Goal: Book appointment/travel/reservation

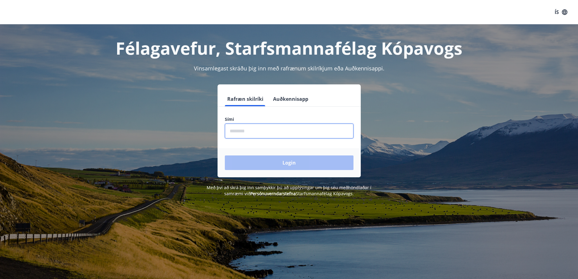
click at [247, 133] on input "phone" at bounding box center [289, 131] width 129 height 15
type input "********"
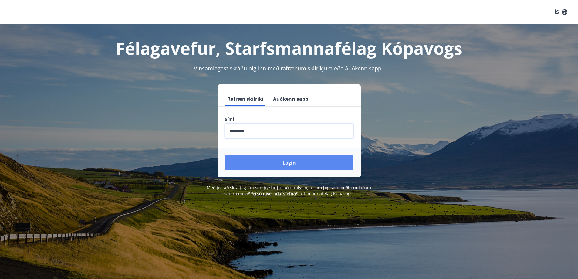
click at [293, 166] on button "Login" at bounding box center [289, 162] width 129 height 15
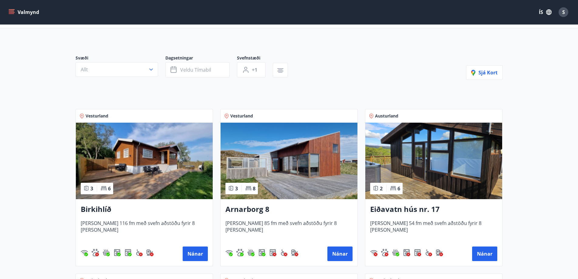
click at [153, 161] on img at bounding box center [144, 161] width 137 height 77
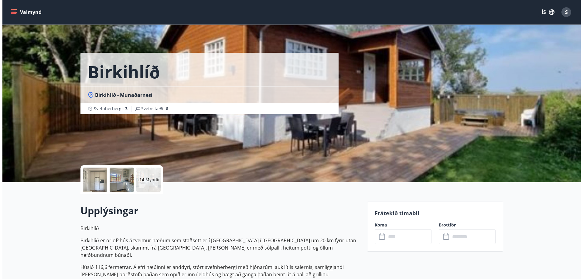
scroll to position [30, 0]
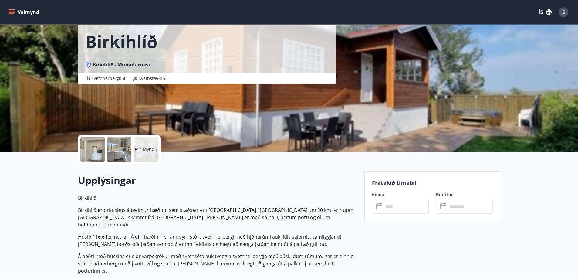
click at [93, 150] on div at bounding box center [92, 149] width 24 height 24
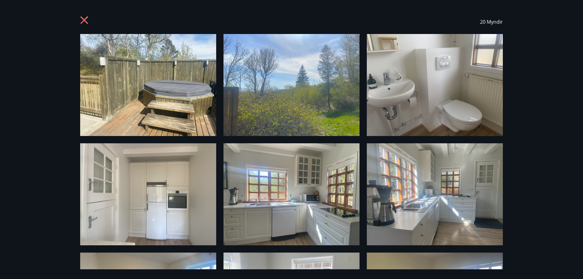
click at [164, 83] on img at bounding box center [148, 85] width 136 height 102
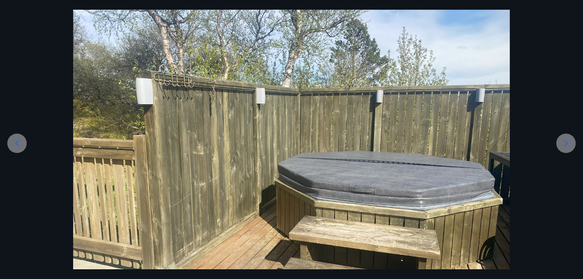
click at [569, 144] on icon at bounding box center [566, 143] width 10 height 10
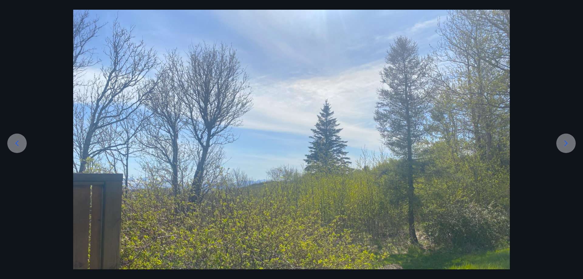
click at [568, 144] on icon at bounding box center [566, 143] width 10 height 10
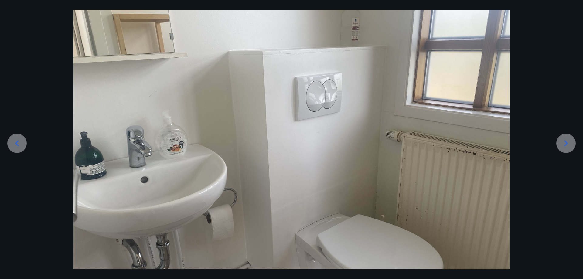
click at [566, 143] on icon at bounding box center [566, 143] width 10 height 10
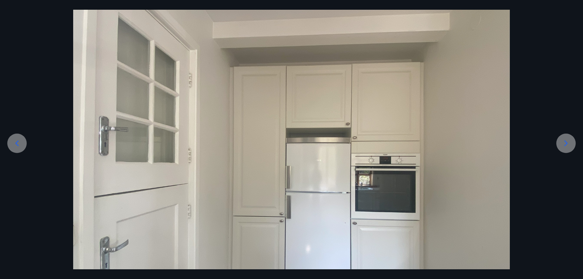
click at [567, 144] on icon at bounding box center [566, 143] width 10 height 10
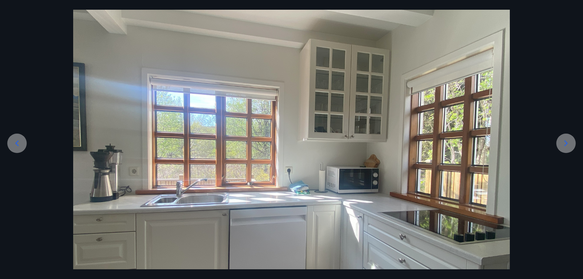
click at [567, 143] on icon at bounding box center [566, 143] width 3 height 6
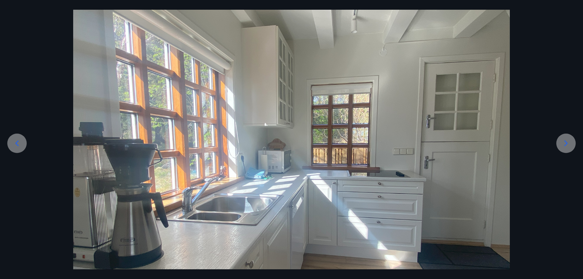
click at [566, 142] on icon at bounding box center [566, 143] width 3 height 6
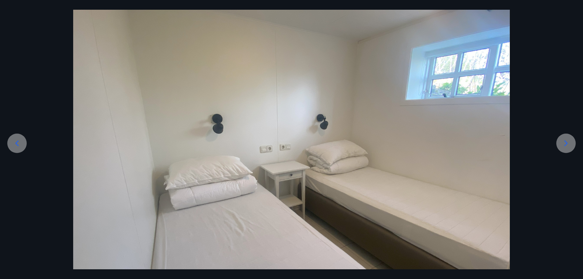
click at [566, 142] on icon at bounding box center [566, 143] width 3 height 6
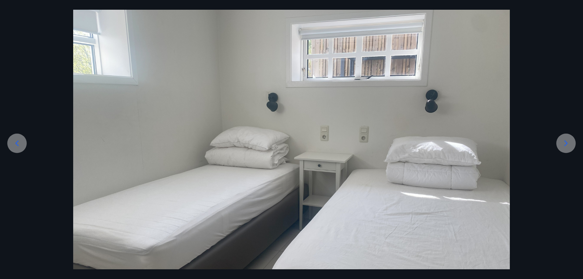
click at [569, 142] on icon at bounding box center [566, 143] width 10 height 10
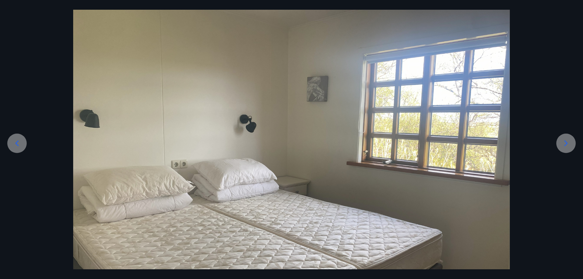
click at [565, 144] on icon at bounding box center [566, 143] width 10 height 10
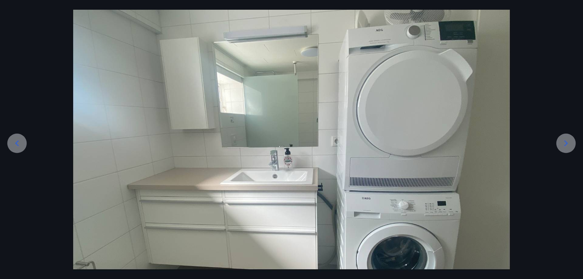
click at [565, 146] on icon at bounding box center [566, 143] width 10 height 10
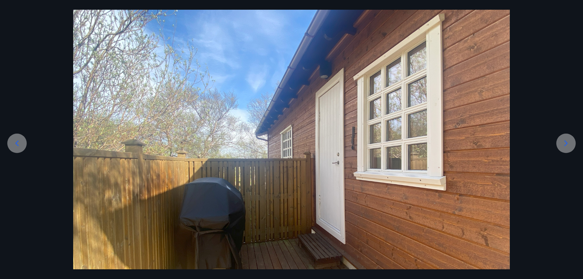
click at [569, 143] on icon at bounding box center [566, 143] width 10 height 10
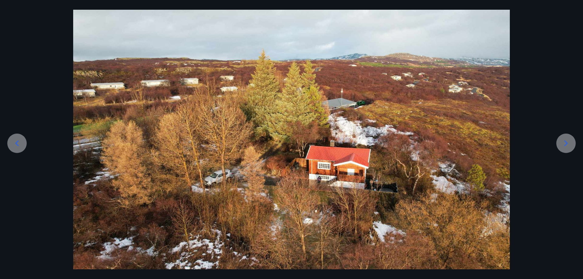
click at [567, 142] on icon at bounding box center [566, 143] width 10 height 10
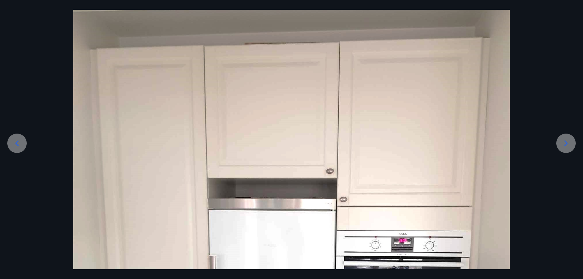
click at [566, 142] on icon at bounding box center [566, 143] width 3 height 6
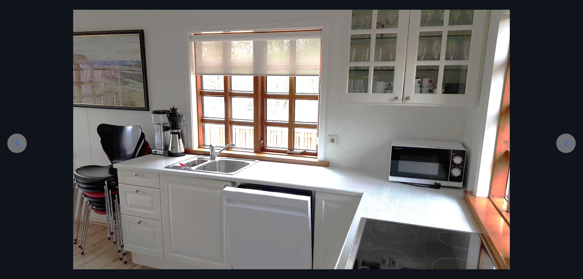
click at [566, 144] on icon at bounding box center [566, 143] width 10 height 10
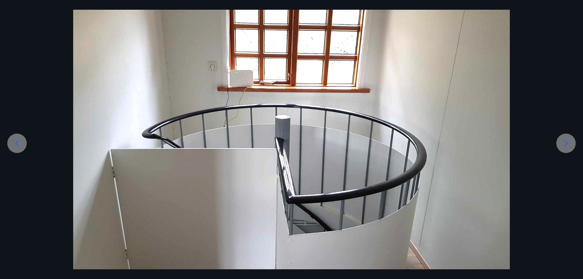
click at [570, 146] on icon at bounding box center [566, 143] width 10 height 10
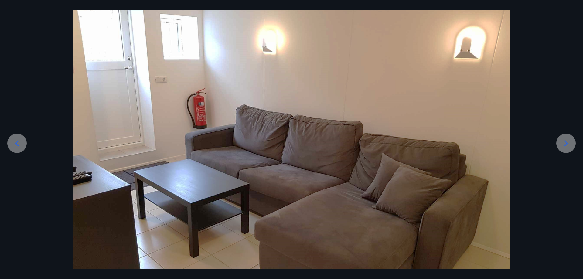
click at [568, 142] on icon at bounding box center [566, 143] width 10 height 10
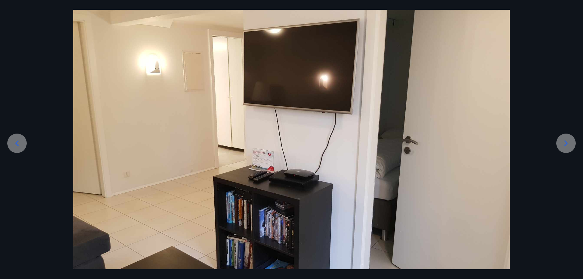
click at [568, 144] on icon at bounding box center [566, 143] width 10 height 10
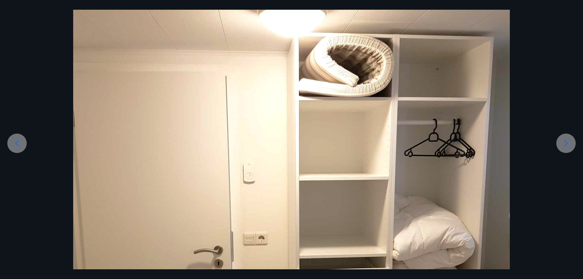
click at [566, 143] on icon at bounding box center [566, 143] width 10 height 10
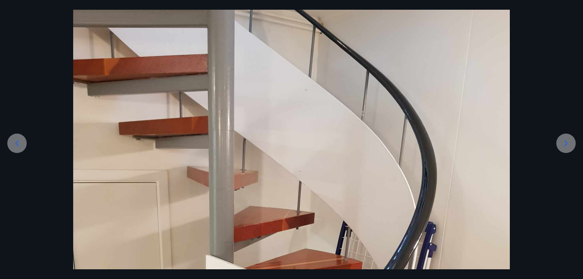
click at [567, 144] on icon at bounding box center [566, 143] width 10 height 10
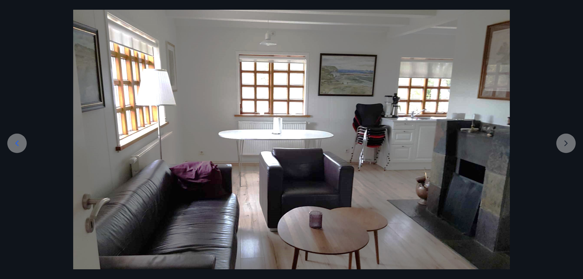
click at [568, 143] on div at bounding box center [291, 168] width 583 height 328
click at [565, 143] on div at bounding box center [291, 168] width 583 height 328
